Goal: Find specific page/section: Find specific page/section

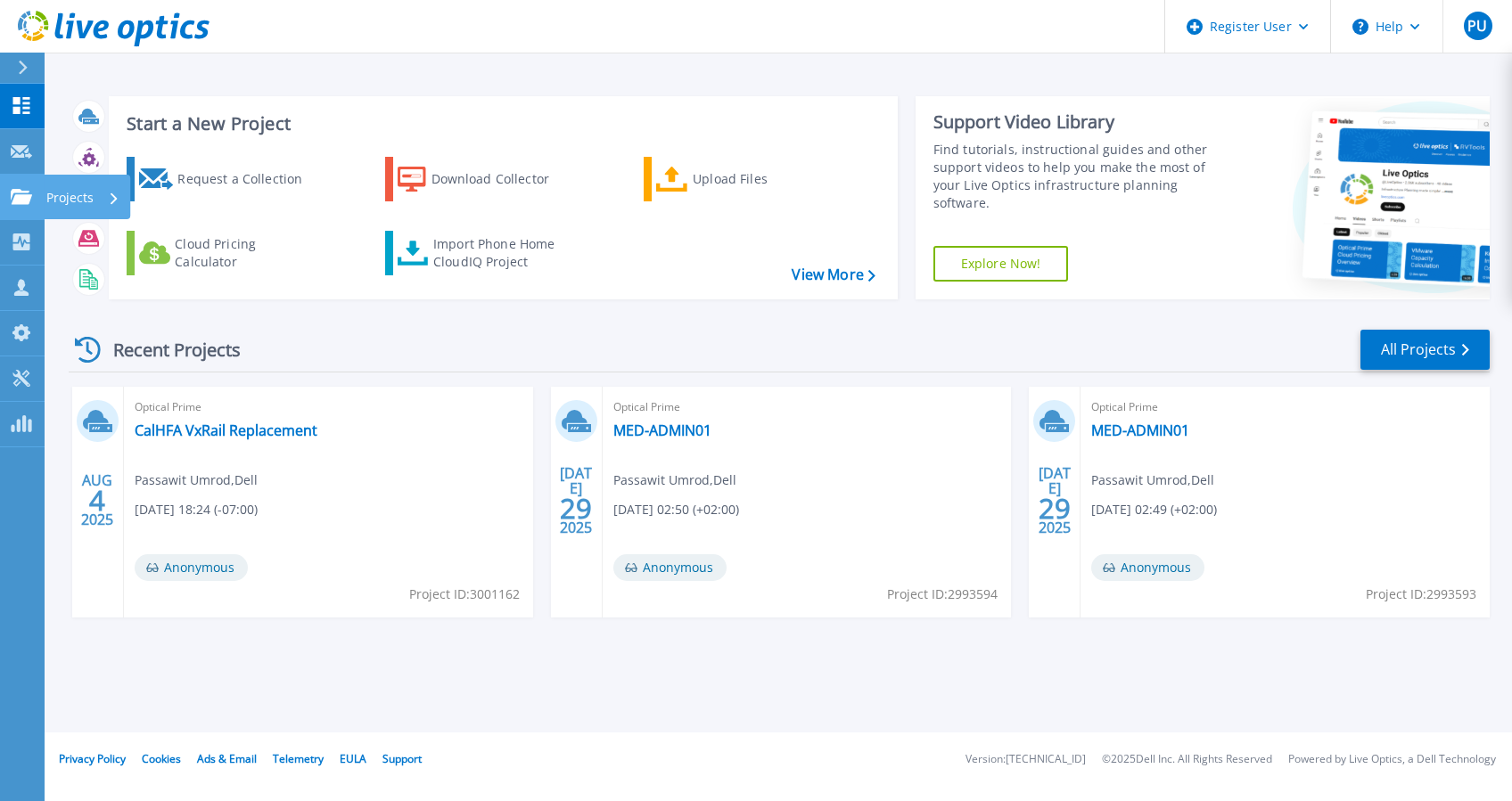
click at [29, 205] on link "Projects Projects" at bounding box center [22, 197] width 45 height 46
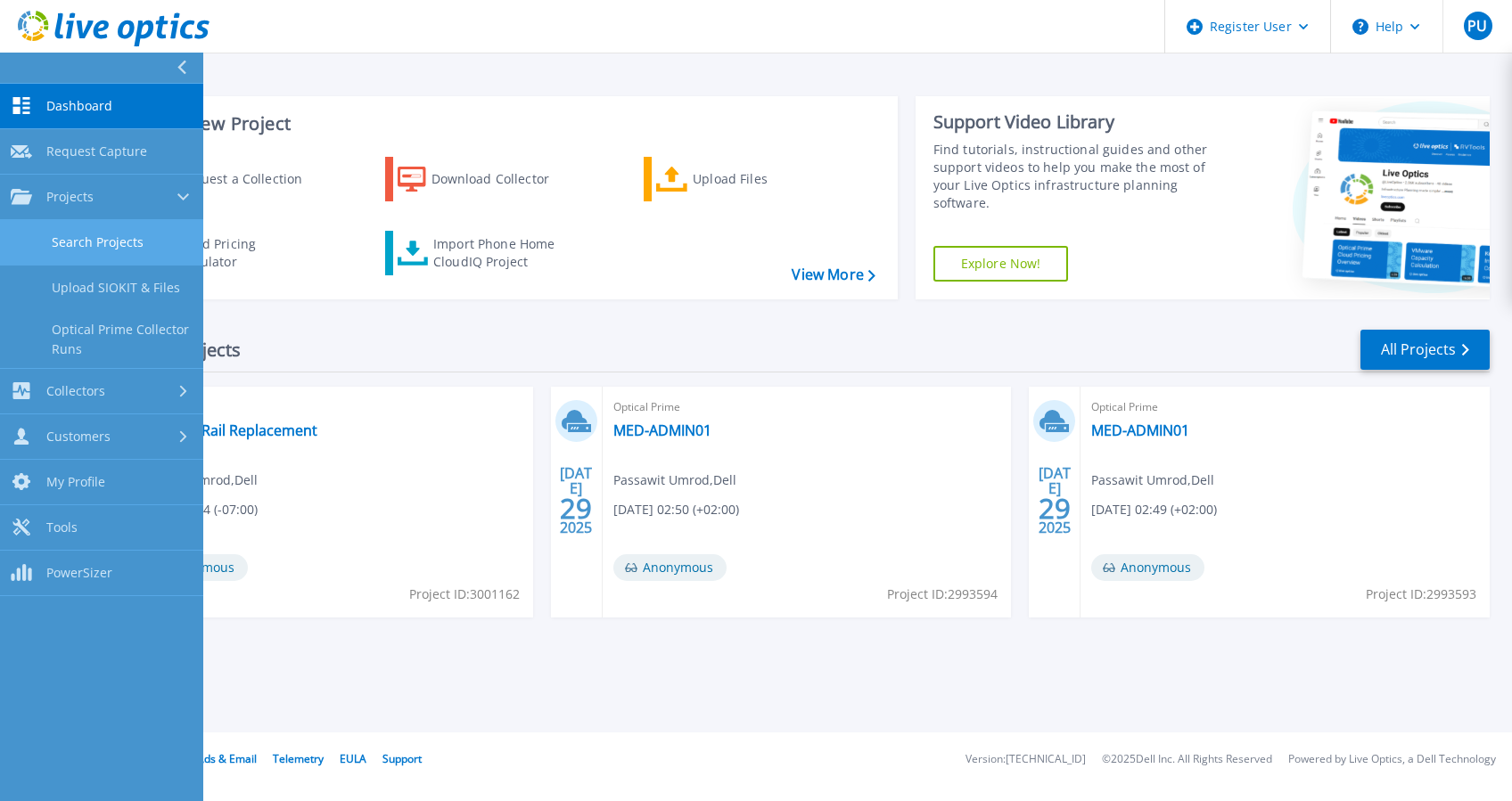
click at [122, 246] on link "Search Projects" at bounding box center [101, 243] width 203 height 46
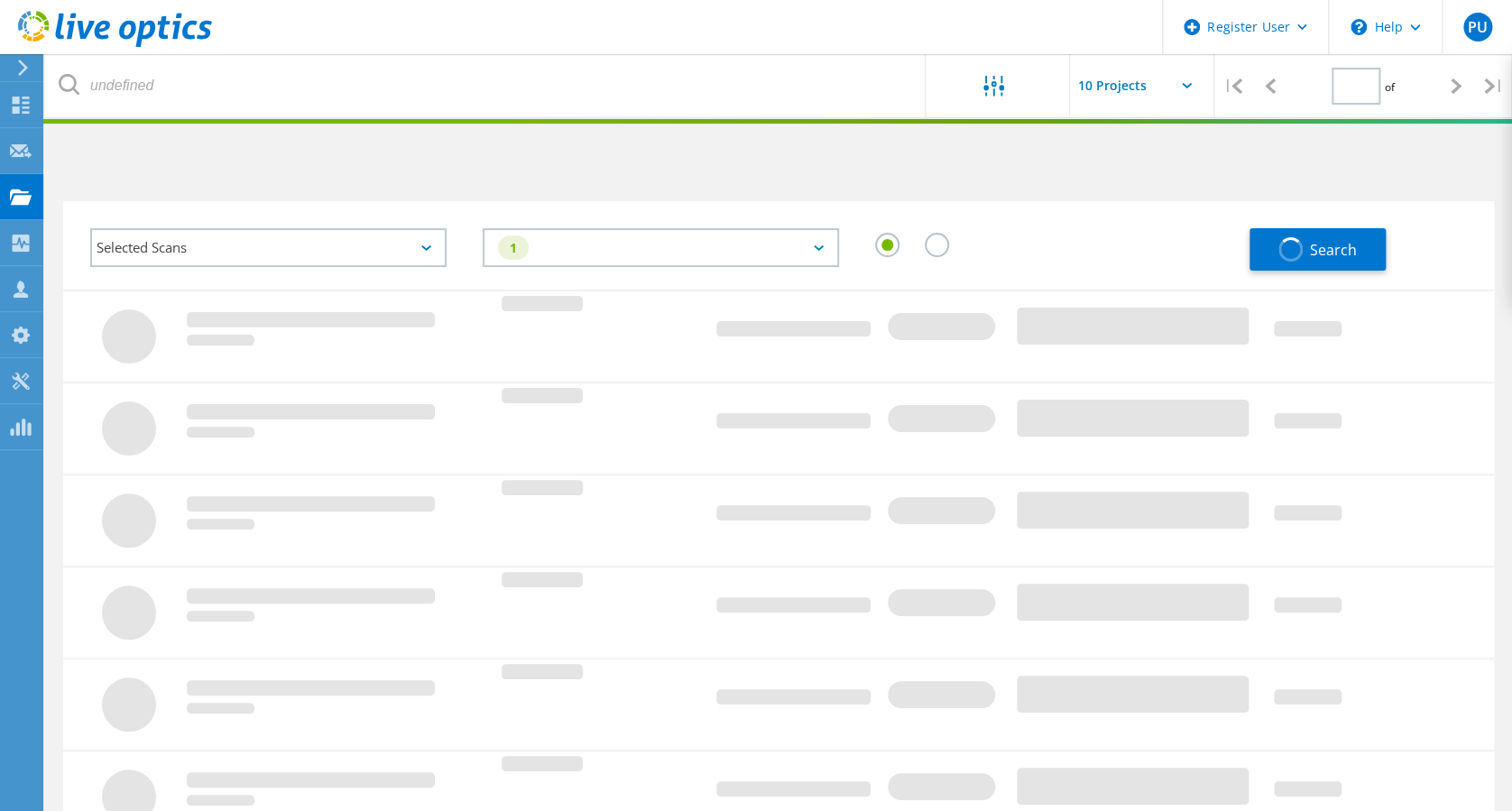
type input "1"
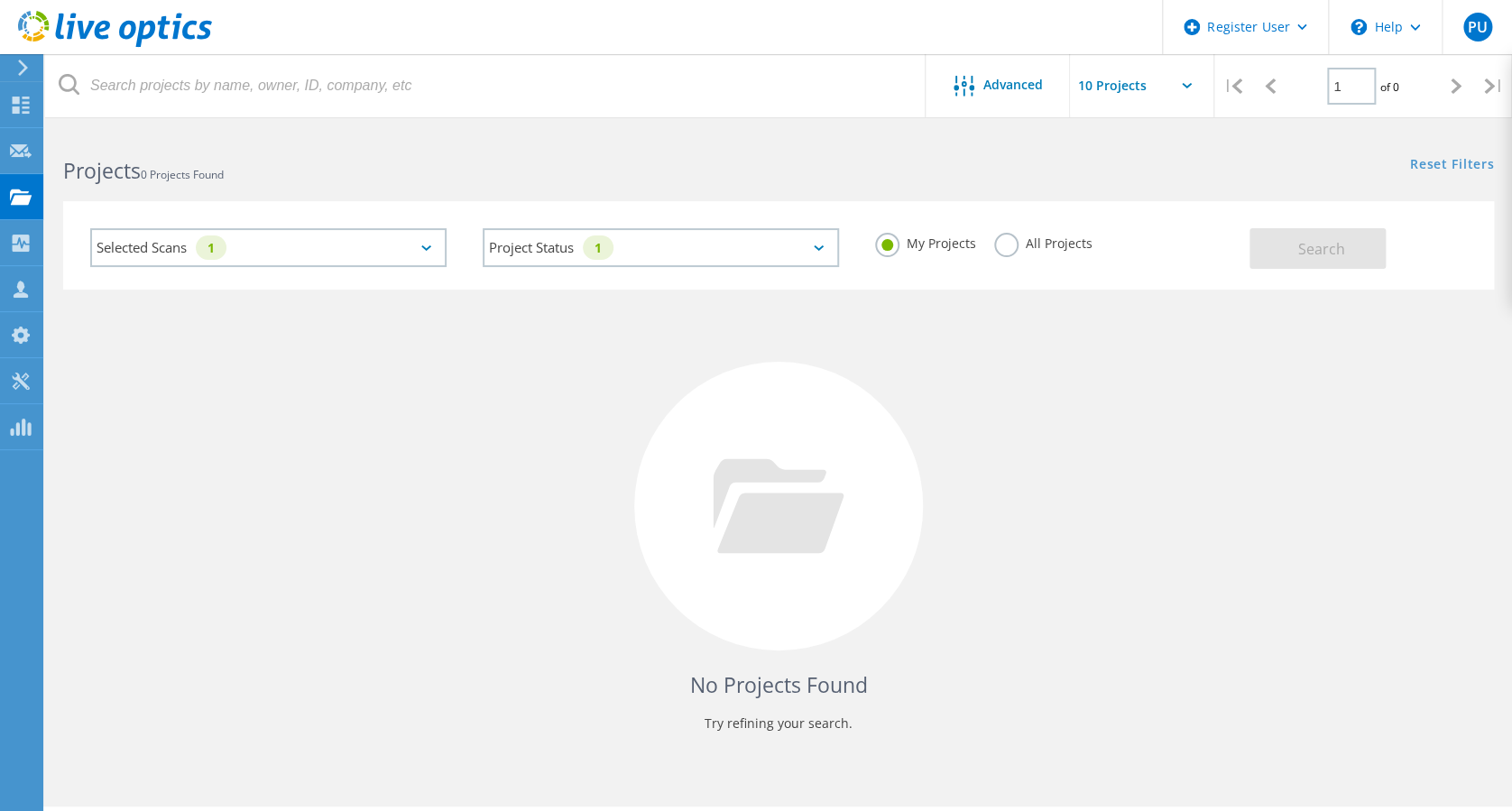
click at [412, 245] on div "Selected Scans 1" at bounding box center [268, 247] width 357 height 39
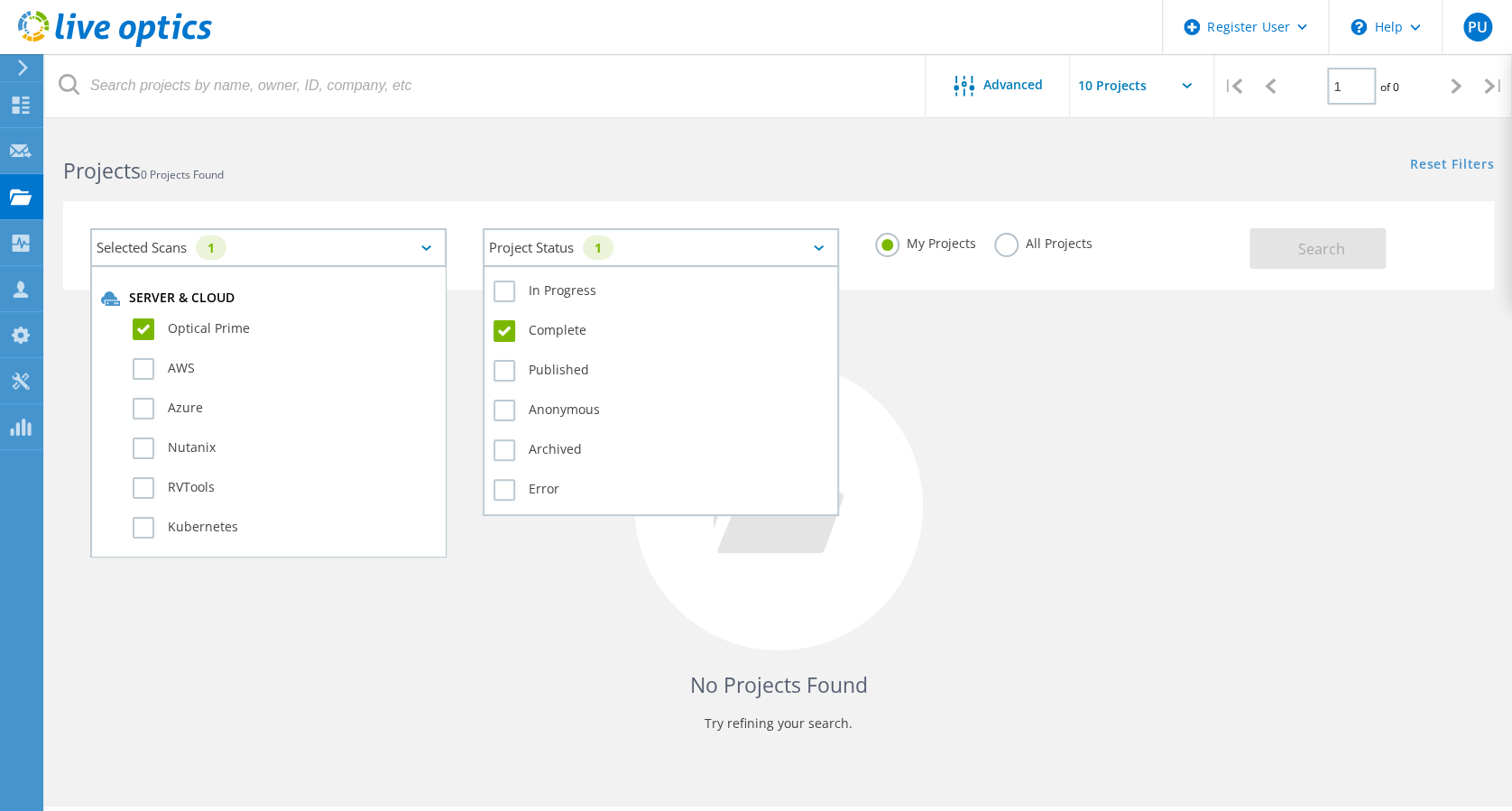
click at [661, 253] on div "Project Status 1" at bounding box center [660, 247] width 357 height 39
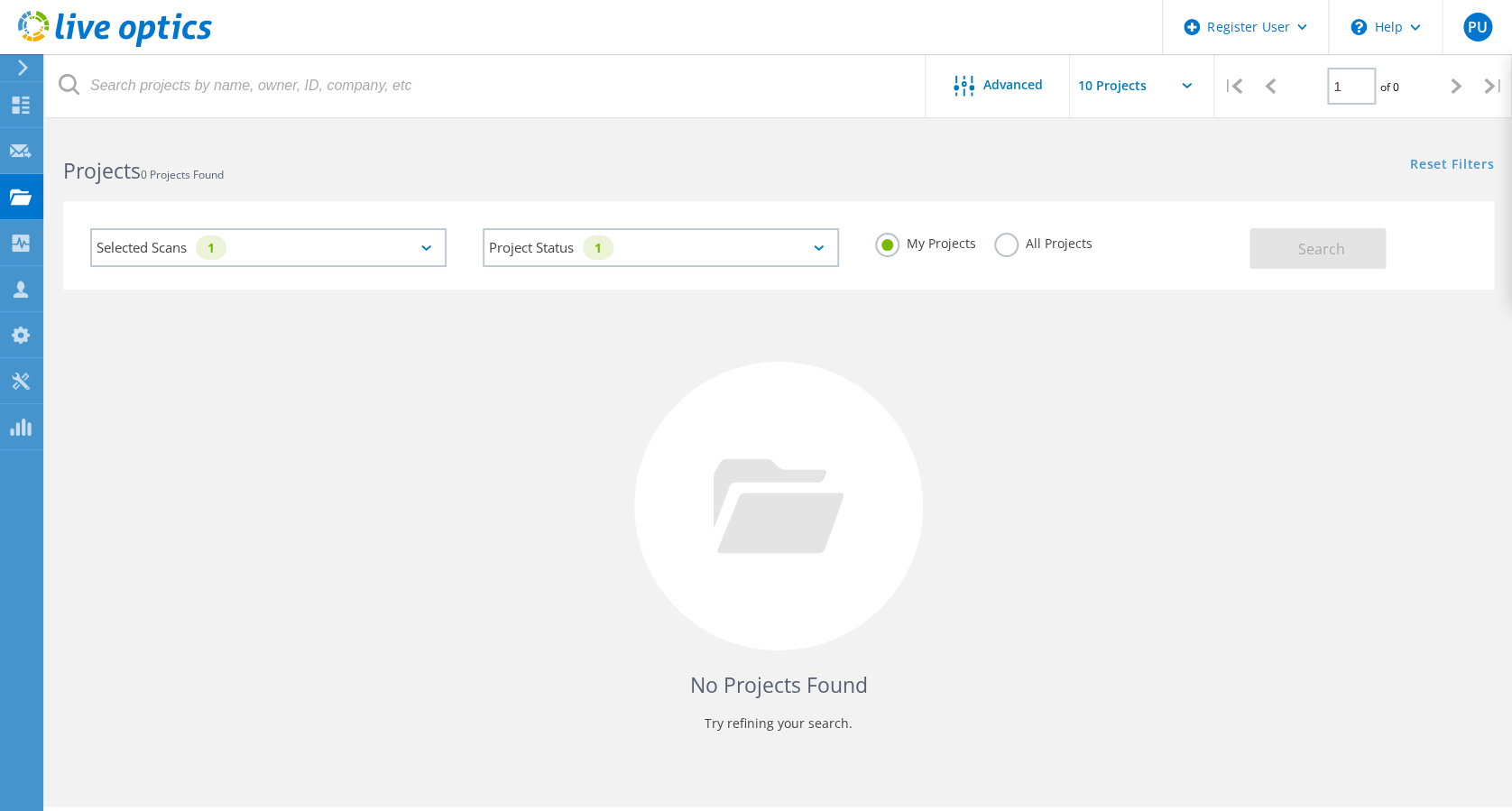
click at [1259, 291] on div "No Projects Found Try refining your search." at bounding box center [779, 522] width 1431 height 467
click at [1032, 243] on label "All Projects" at bounding box center [1044, 241] width 98 height 17
click at [0, 0] on input "All Projects" at bounding box center [0, 0] width 0 height 0
click at [1305, 250] on span "Search" at bounding box center [1321, 249] width 47 height 20
